Goal: Navigation & Orientation: Understand site structure

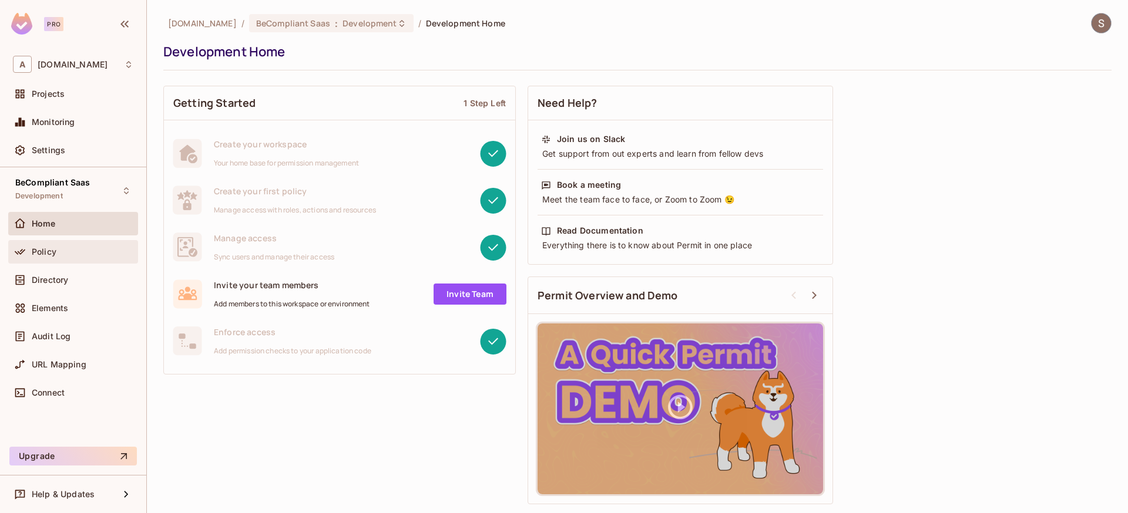
click at [68, 251] on div "Policy" at bounding box center [83, 251] width 102 height 9
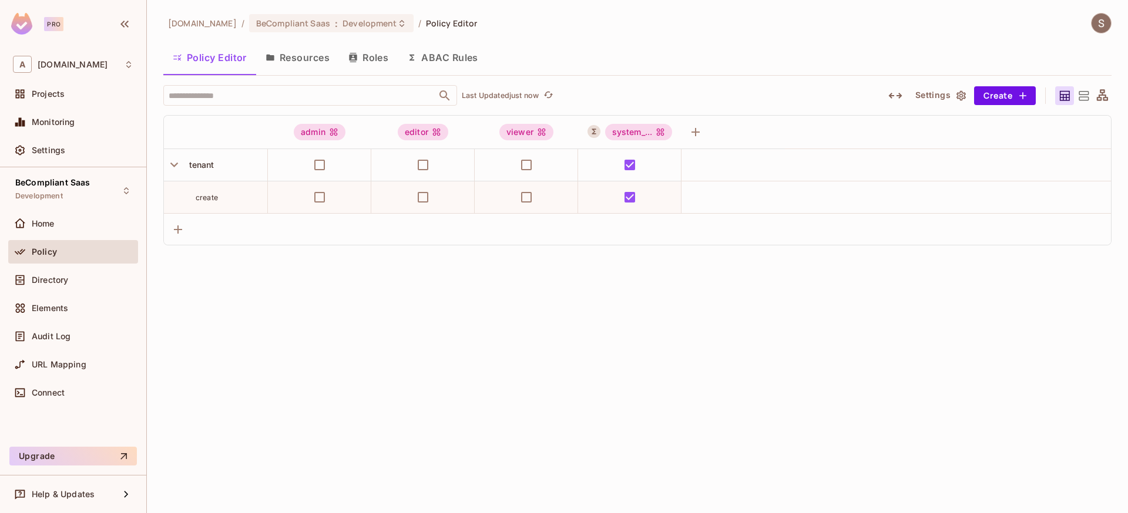
click at [298, 53] on button "Resources" at bounding box center [297, 57] width 83 height 29
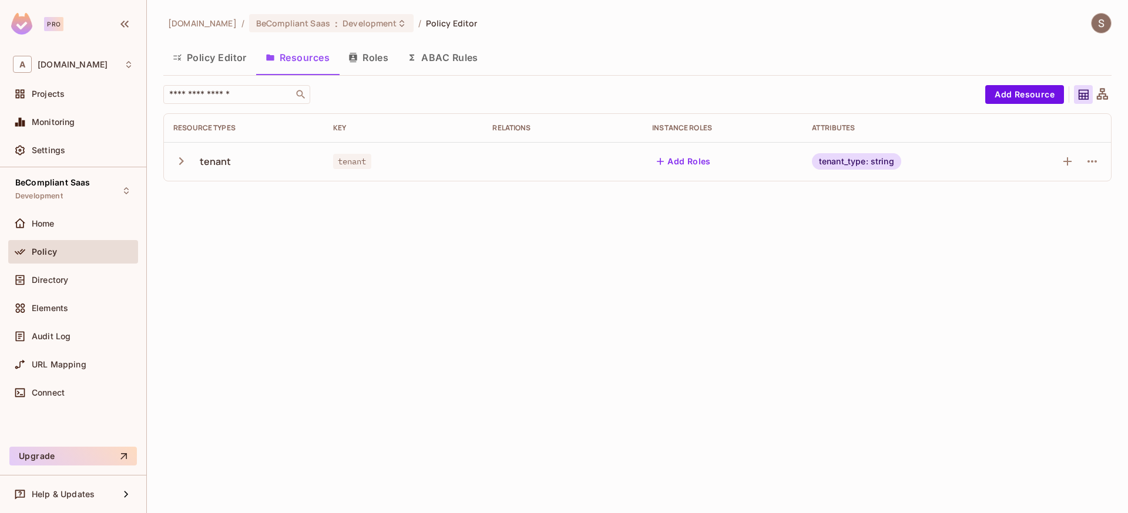
click at [181, 164] on icon "button" at bounding box center [181, 161] width 16 height 16
click at [33, 284] on span "Directory" at bounding box center [50, 279] width 36 height 9
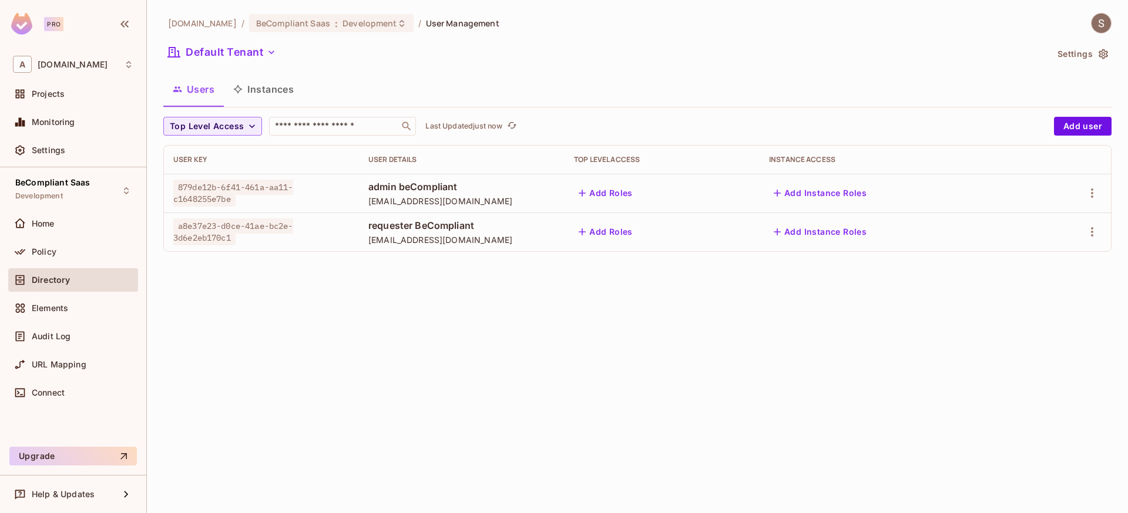
click at [263, 92] on button "Instances" at bounding box center [263, 89] width 79 height 29
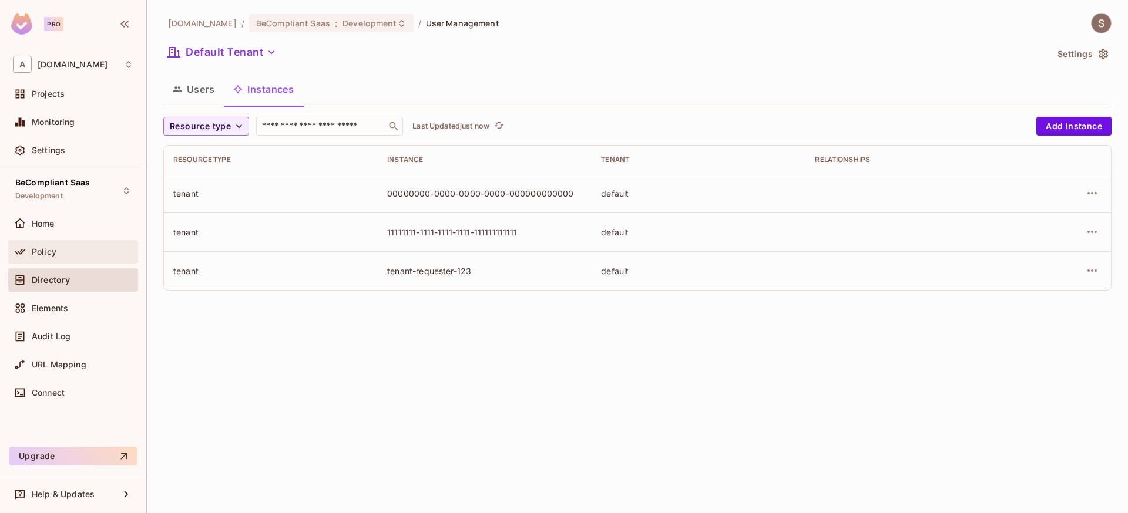
click at [66, 245] on div "Policy" at bounding box center [73, 252] width 120 height 14
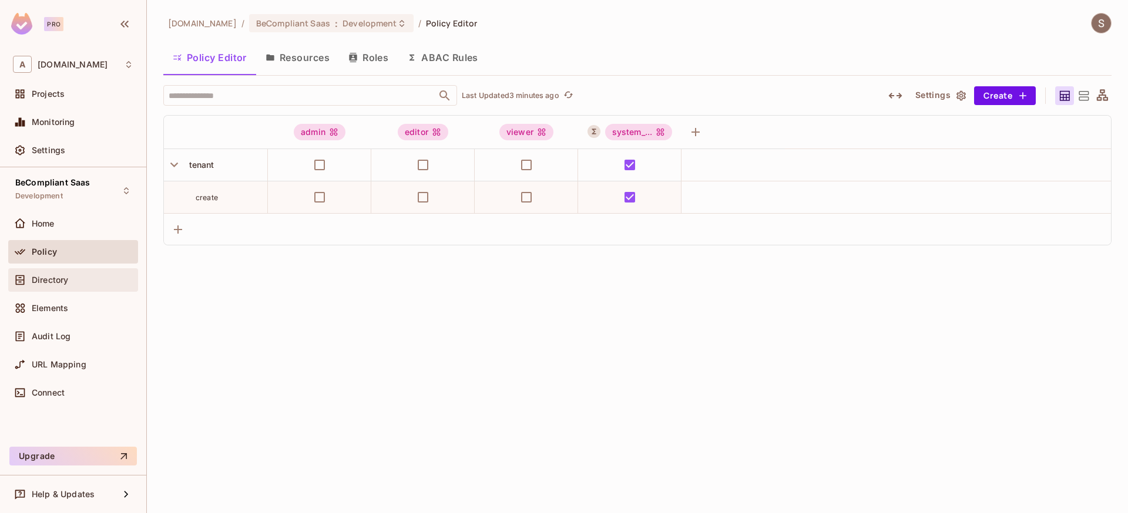
click at [61, 286] on div "Directory" at bounding box center [73, 280] width 120 height 14
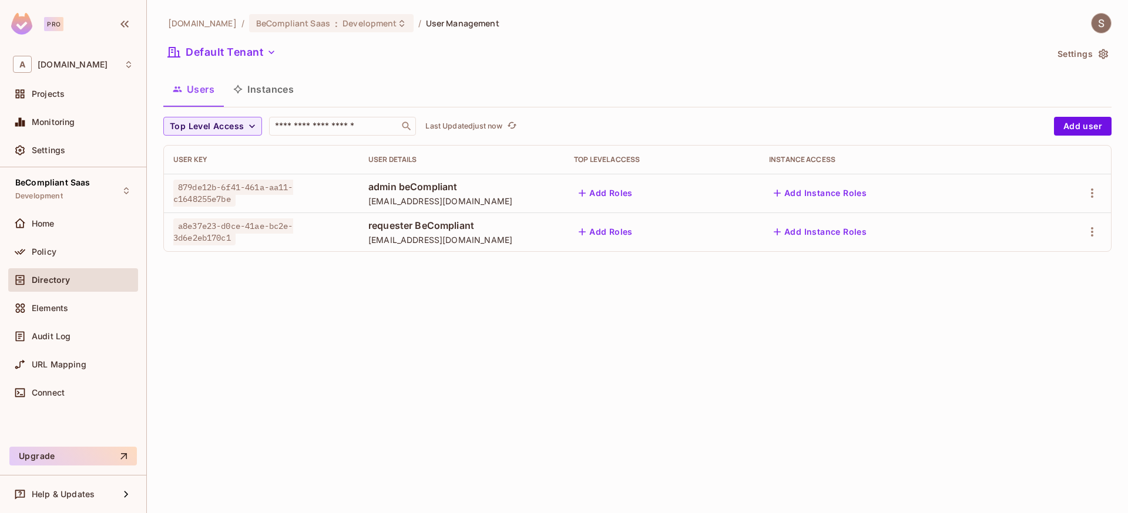
click at [258, 83] on button "Instances" at bounding box center [263, 89] width 79 height 29
